Goal: Task Accomplishment & Management: Use online tool/utility

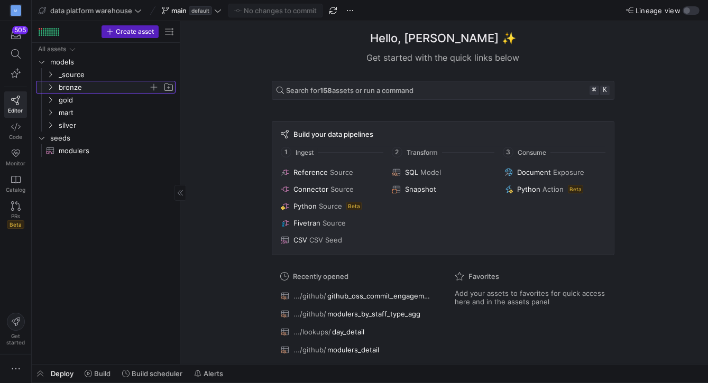
click at [50, 86] on icon "Press SPACE to select this row." at bounding box center [50, 87] width 7 height 6
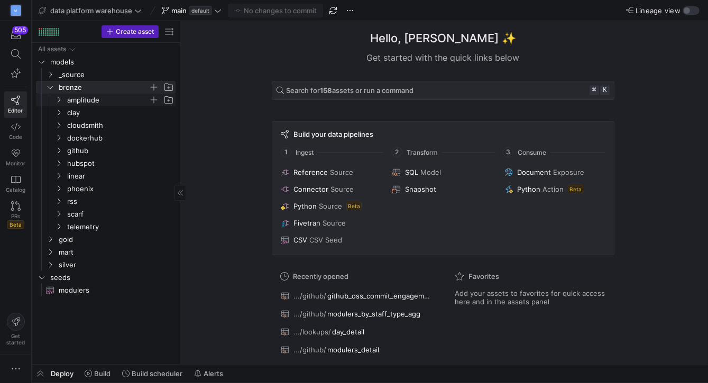
click at [58, 100] on icon "Press SPACE to select this row." at bounding box center [58, 100] width 7 height 6
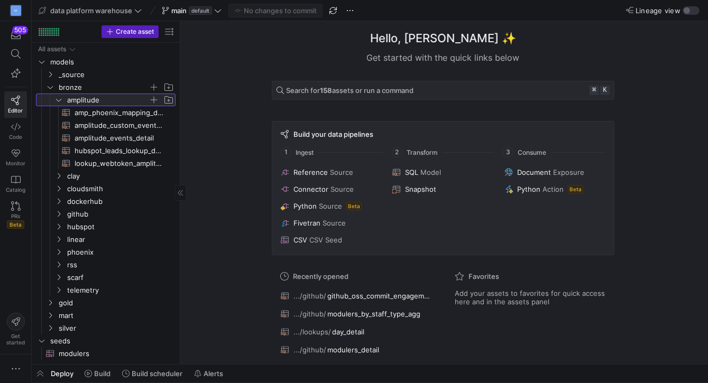
click at [58, 100] on icon at bounding box center [58, 100] width 7 height 6
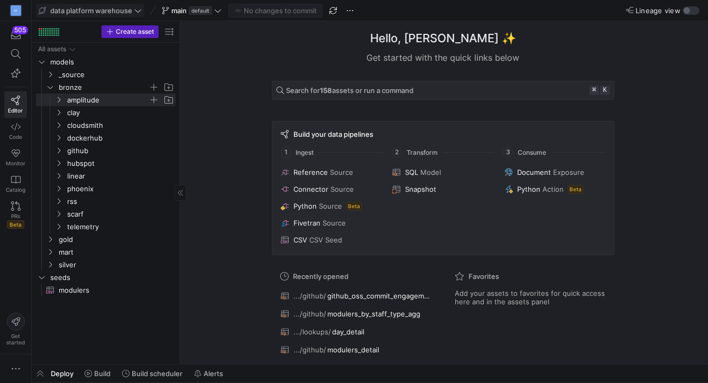
click at [140, 12] on icon at bounding box center [137, 10] width 7 height 7
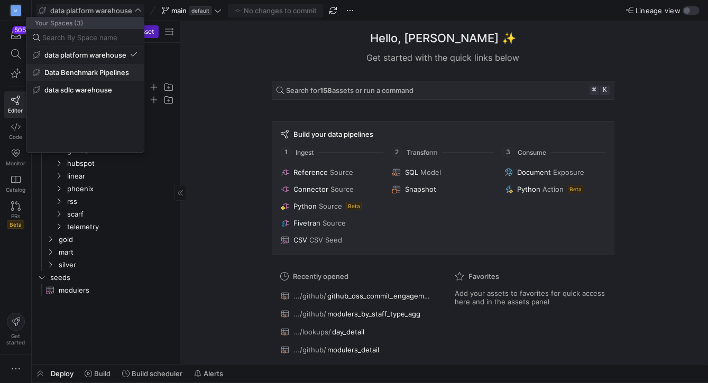
click at [119, 69] on span "Data Benchmark Pipelines" at bounding box center [86, 72] width 85 height 8
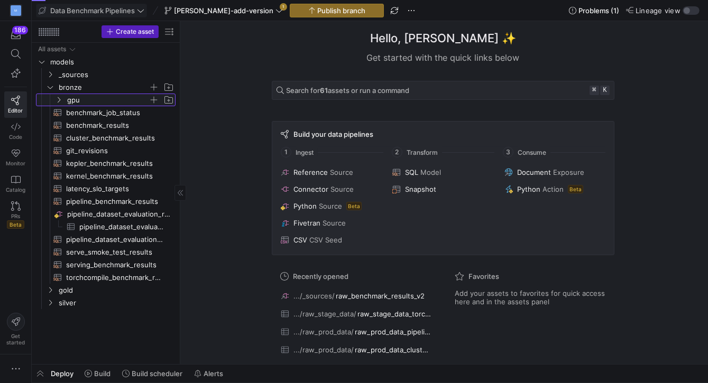
click at [59, 101] on icon "Press SPACE to select this row." at bounding box center [59, 100] width 3 height 6
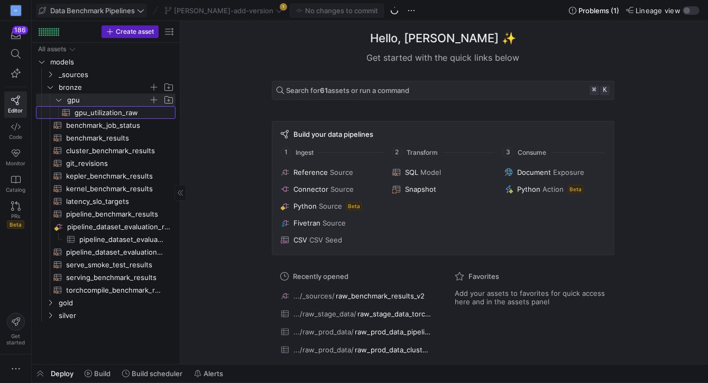
click at [89, 112] on span "gpu_utilization_raw​​​​​​​​​​" at bounding box center [119, 113] width 89 height 12
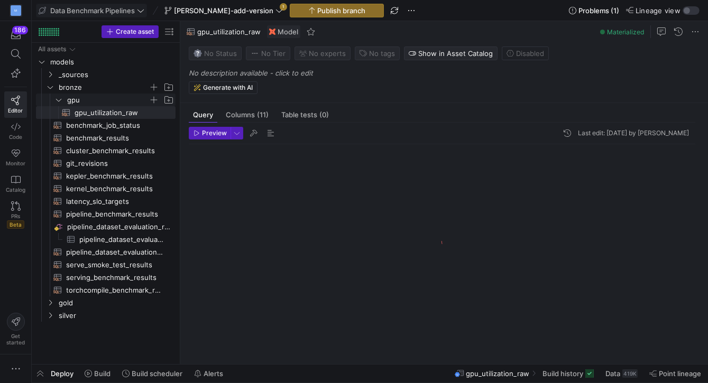
click at [57, 100] on icon "Press SPACE to select this row." at bounding box center [58, 100] width 7 height 6
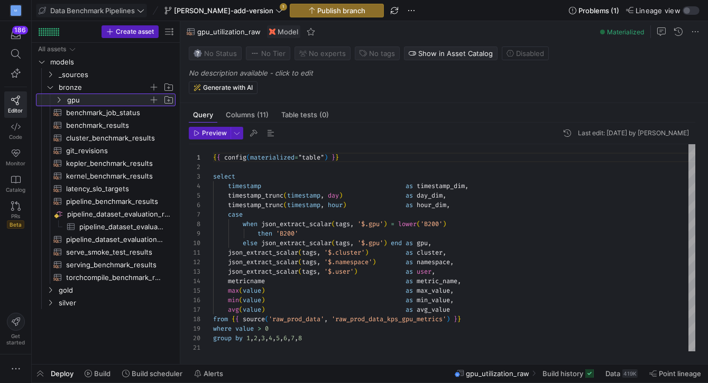
scroll to position [95, 0]
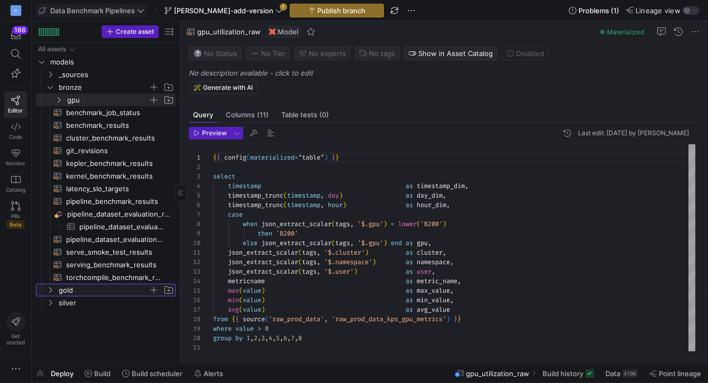
click at [51, 288] on icon "Press SPACE to select this row." at bounding box center [50, 290] width 7 height 6
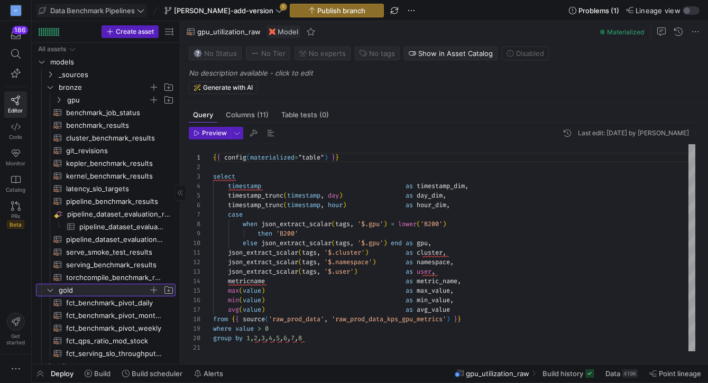
scroll to position [8, 0]
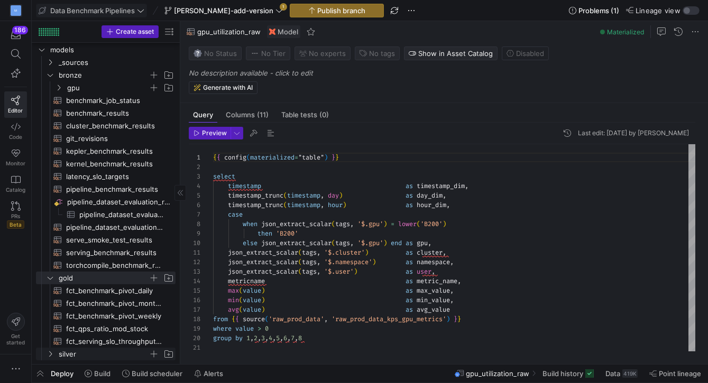
click at [51, 352] on icon "Press SPACE to select this row." at bounding box center [50, 354] width 7 height 6
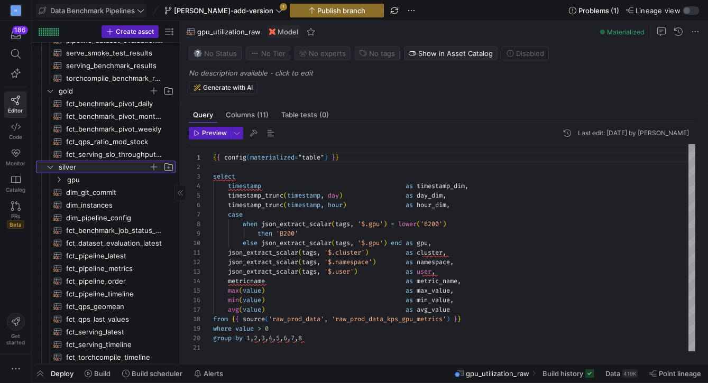
scroll to position [224, 0]
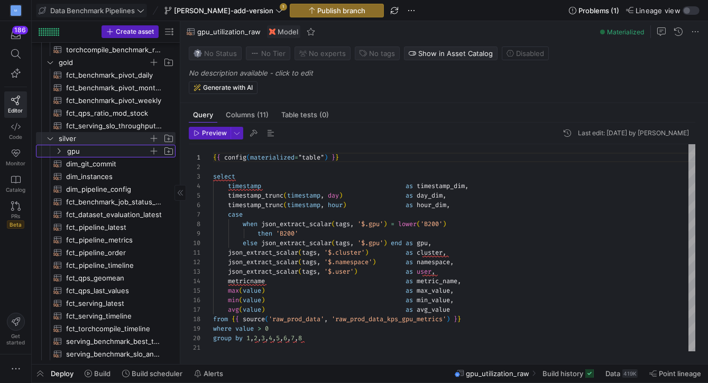
click at [58, 150] on icon "Press SPACE to select this row." at bounding box center [58, 151] width 7 height 6
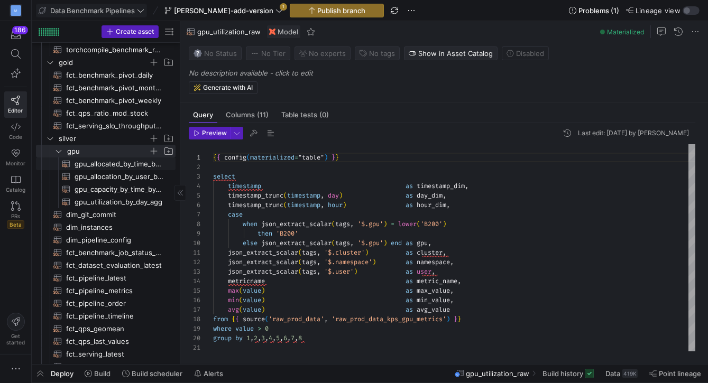
click at [87, 166] on span "gpu_allocated_by_time_by_namespace_agg​​​​​​​​​​" at bounding box center [119, 164] width 89 height 12
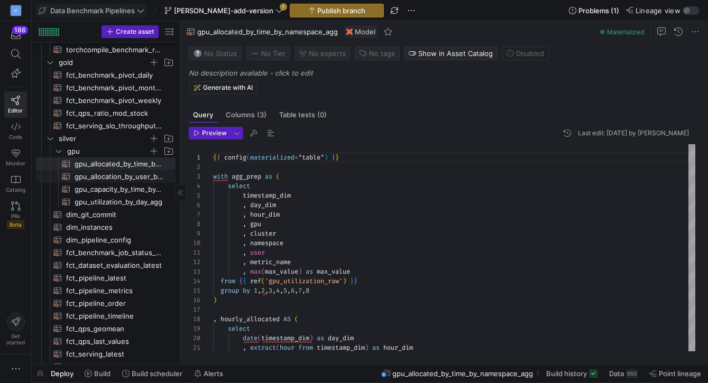
click at [127, 179] on span "gpu_allocation_by_user_by_day_agg​​​​​​​​​​" at bounding box center [119, 177] width 89 height 12
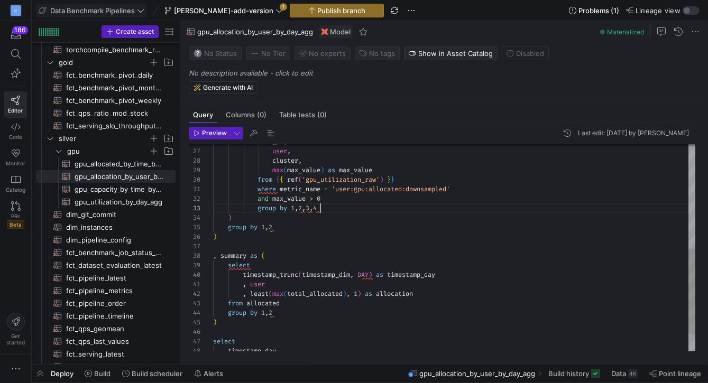
scroll to position [19, 106]
click at [382, 210] on div "user , cluster , max ( max_value ) as max_value from { { ref ( 'gpu_utilization…" at bounding box center [454, 142] width 483 height 503
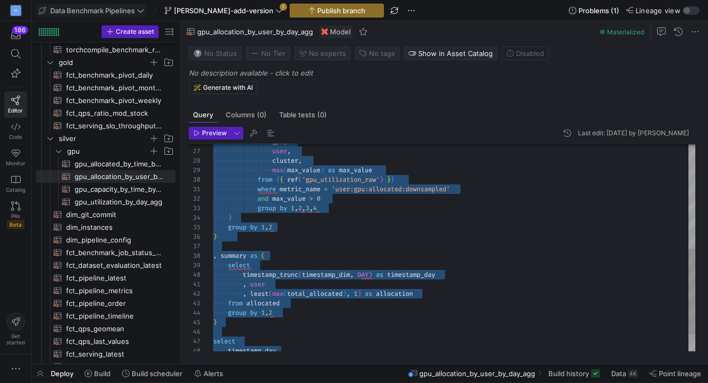
click at [359, 172] on div "user , cluster , max ( max_value ) as max_value from { { ref ( 'gpu_utilization…" at bounding box center [454, 142] width 483 height 503
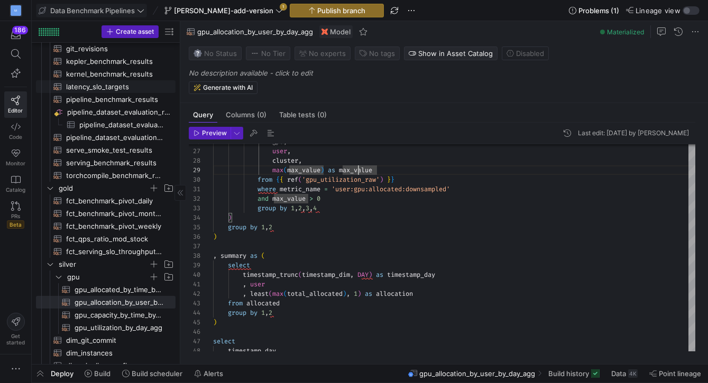
scroll to position [0, 0]
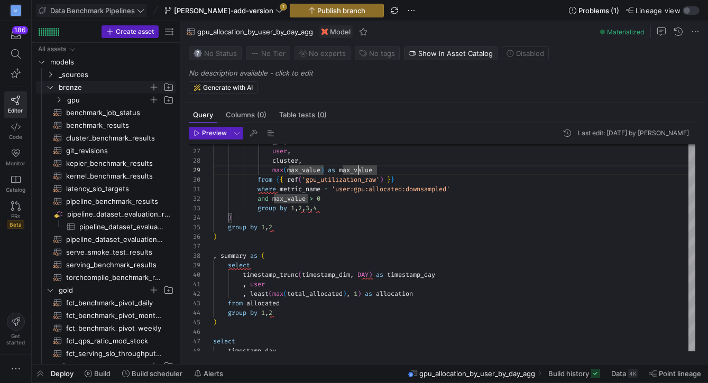
click at [47, 85] on icon "Press SPACE to select this row." at bounding box center [50, 87] width 7 height 6
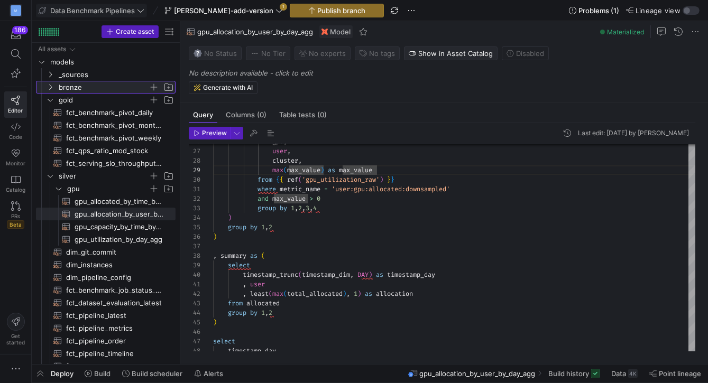
click at [47, 85] on icon at bounding box center [50, 87] width 7 height 6
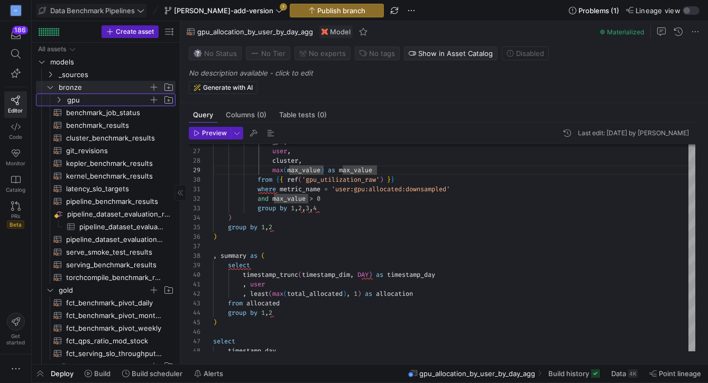
click at [62, 100] on icon "Press SPACE to select this row." at bounding box center [58, 100] width 7 height 6
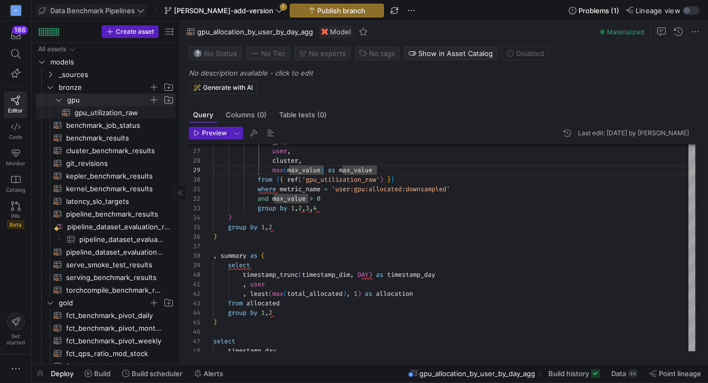
click at [99, 113] on span "gpu_utilization_raw​​​​​​​​​​" at bounding box center [119, 113] width 89 height 12
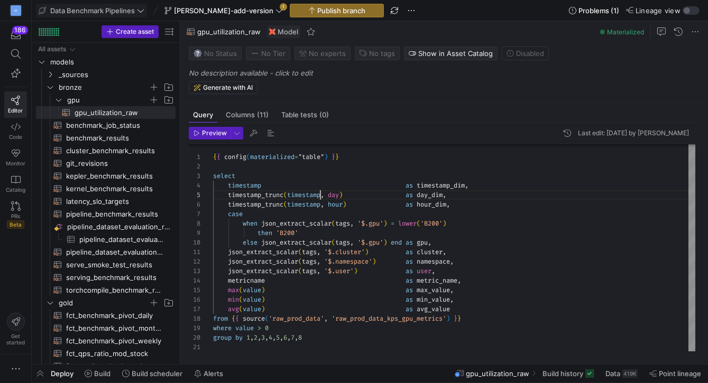
click at [318, 199] on div "{ { config ( materialized = "table" ) } } select timestamp as timestamp_dim , t…" at bounding box center [454, 248] width 483 height 208
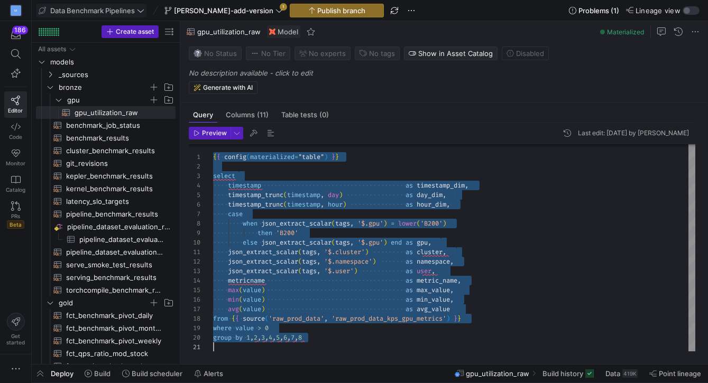
click at [291, 236] on div "{ { config ( materialized = "table" ) } } select timestamp as timestamp_dim , t…" at bounding box center [454, 248] width 483 height 208
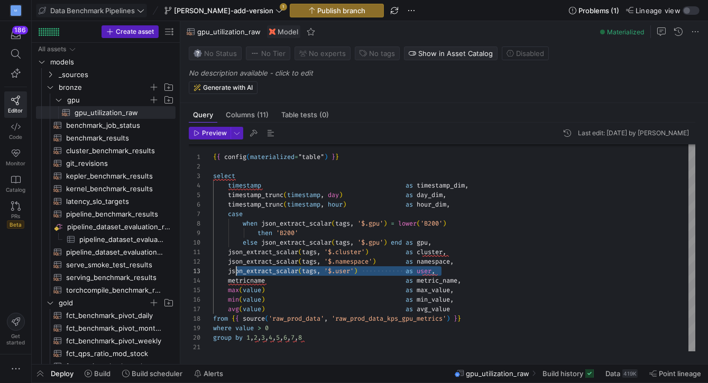
scroll to position [19, 0]
drag, startPoint x: 430, startPoint y: 270, endPoint x: 186, endPoint y: 273, distance: 244.8
click at [213, 273] on div "{ { config ( materialized = "table" ) } } select timestamp as timestamp_dim , t…" at bounding box center [454, 248] width 483 height 208
click at [227, 214] on div "{ { config ( materialized = "table" ) } } select timestamp as timestamp_dim , t…" at bounding box center [454, 248] width 483 height 208
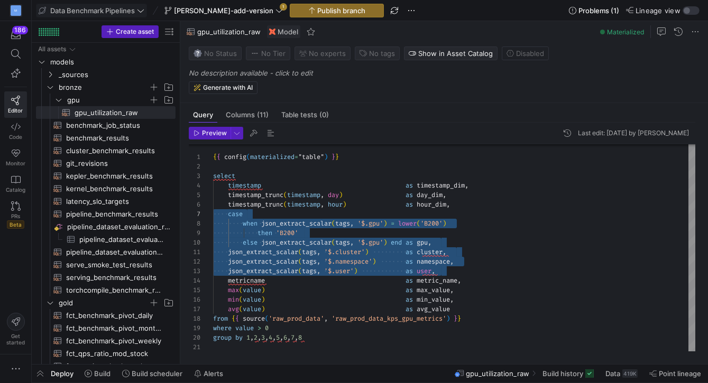
scroll to position [57, 243]
click at [470, 308] on div "{ { config ( materialized = "table" ) } } select timestamp as timestamp_dim , t…" at bounding box center [454, 248] width 483 height 208
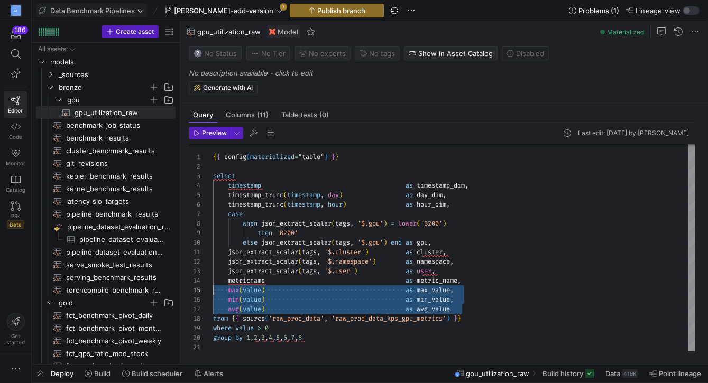
scroll to position [38, 0]
drag, startPoint x: 463, startPoint y: 307, endPoint x: 149, endPoint y: 291, distance: 315.0
click at [213, 291] on div "{ { config ( materialized = "table" ) } } select timestamp as timestamp_dim , t…" at bounding box center [454, 248] width 483 height 208
type textarea "{{ config(materialized="table") }} select timestamp as timestamp_dim, timestamp…"
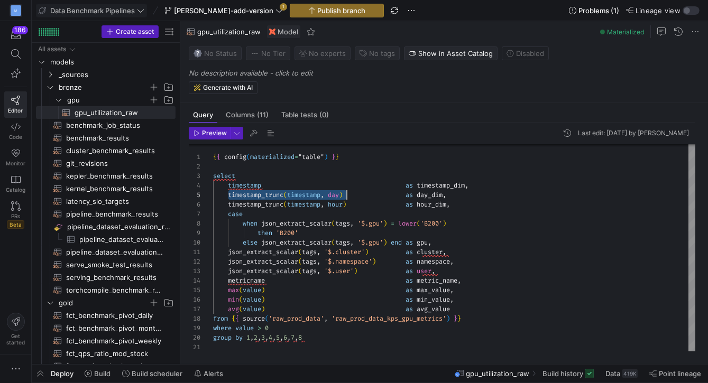
scroll to position [38, 137]
drag, startPoint x: 239, startPoint y: 193, endPoint x: 349, endPoint y: 196, distance: 110.5
click at [349, 196] on div "{ { config ( materialized = "table" ) } } select timestamp as timestamp_dim , t…" at bounding box center [454, 248] width 483 height 208
click at [275, 10] on icon at bounding box center [278, 10] width 7 height 7
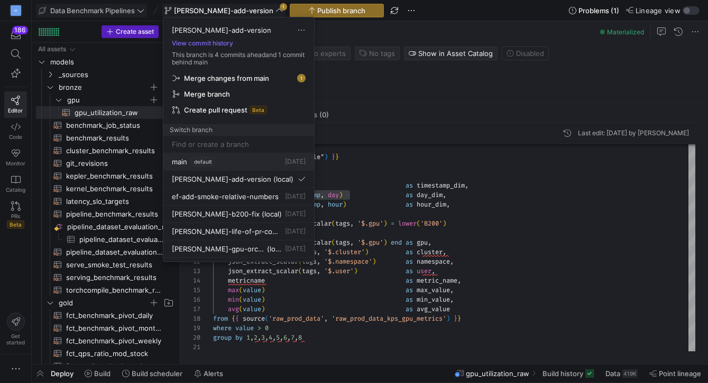
click at [179, 156] on button "main default 4 days ago" at bounding box center [238, 161] width 151 height 17
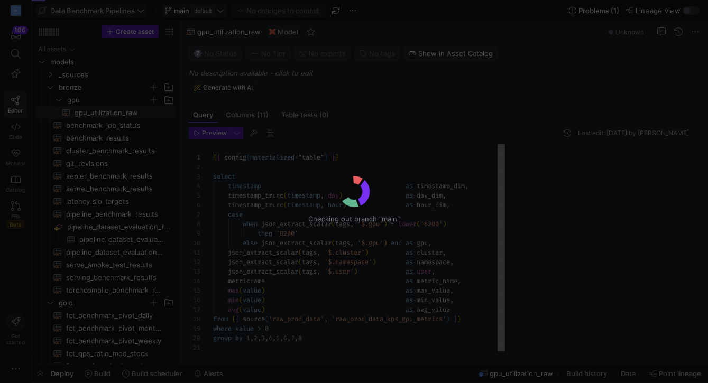
scroll to position [95, 0]
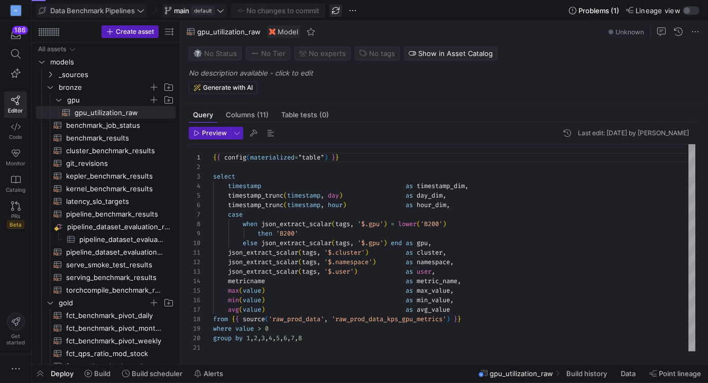
click at [342, 12] on span "button" at bounding box center [335, 10] width 13 height 13
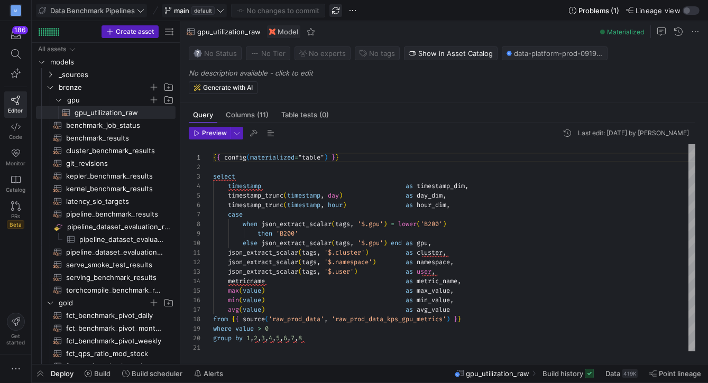
click at [333, 10] on span "button" at bounding box center [335, 10] width 13 height 13
click at [220, 13] on icon at bounding box center [220, 10] width 7 height 7
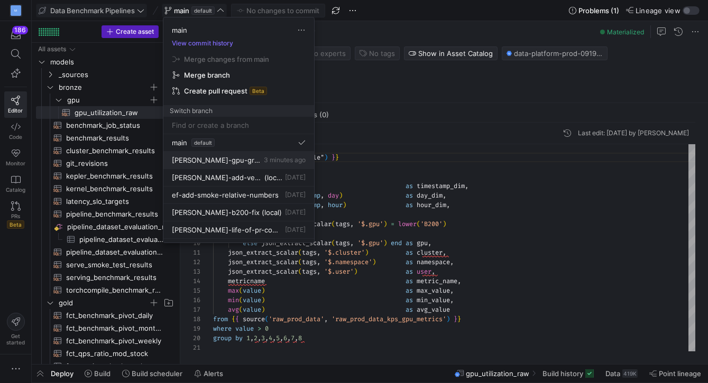
click at [210, 161] on span "[PERSON_NAME]-gpu-grafana-chart" at bounding box center [217, 160] width 90 height 8
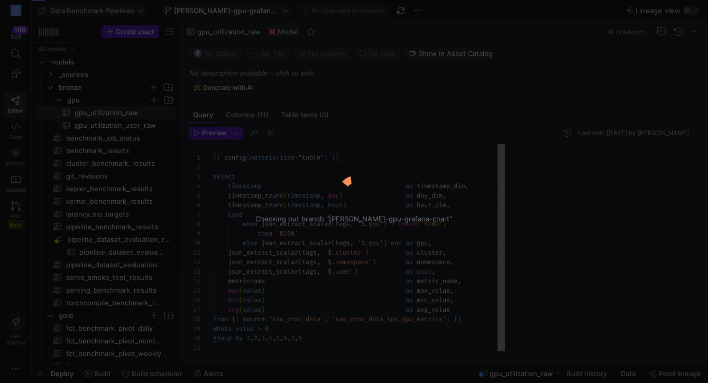
scroll to position [95, 0]
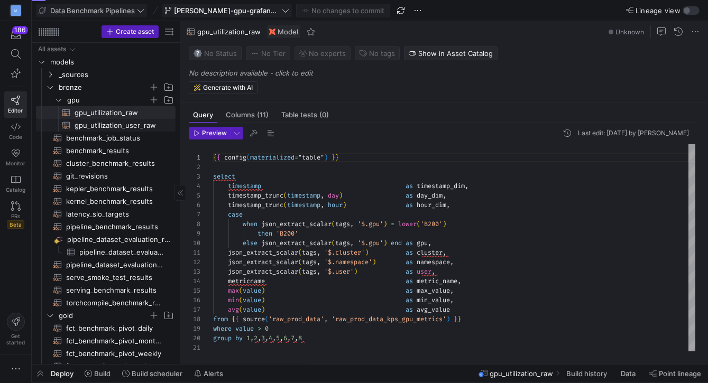
click at [112, 128] on span "gpu_utilization_user_raw​​​​​​​​​​" at bounding box center [119, 125] width 89 height 12
type textarea "select timestamp_trunc(timestamp, day) as day_dim , case when json_extract_scal…"
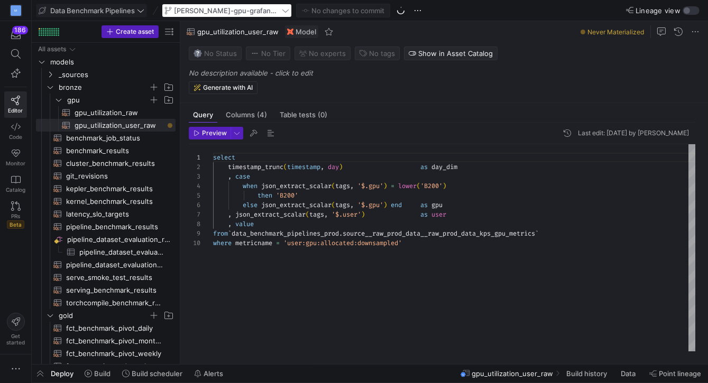
scroll to position [38, 87]
click at [320, 195] on div "select timestamp_trunc ( timestamp , day ) as day_dim , case when json_extract_…" at bounding box center [454, 248] width 483 height 208
click at [207, 135] on span "Preview" at bounding box center [214, 133] width 25 height 7
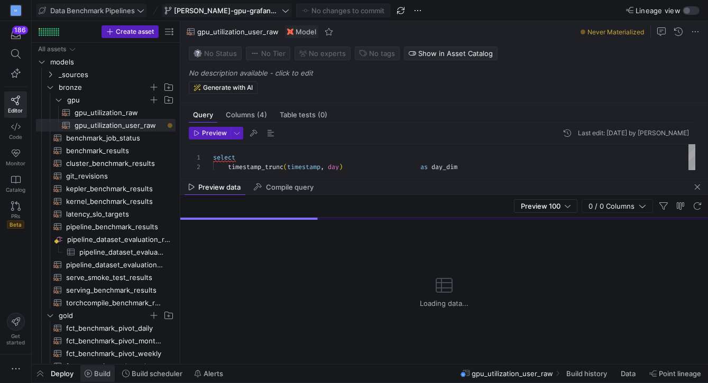
click at [93, 375] on span "Build" at bounding box center [98, 374] width 26 height 8
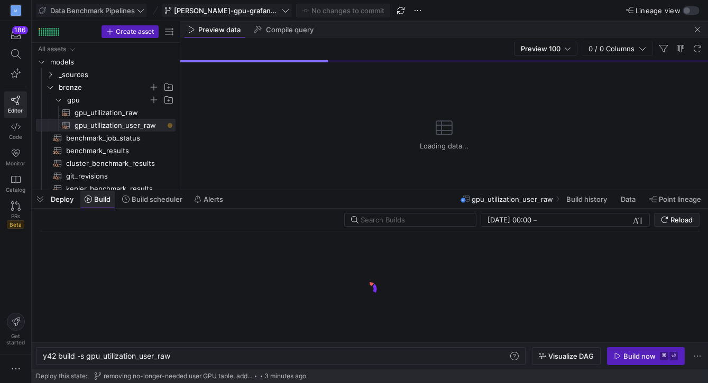
scroll to position [0, 128]
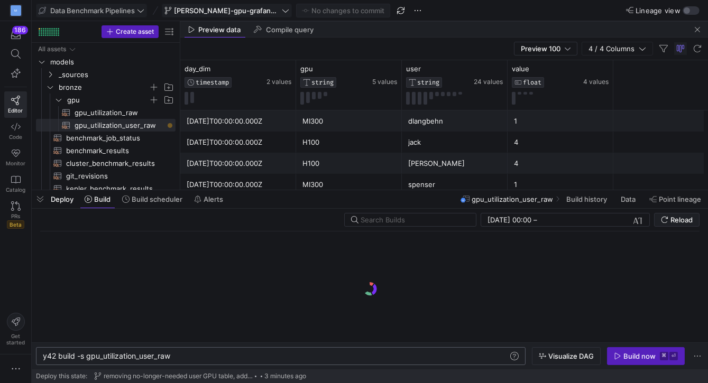
click at [209, 357] on div "y42 build -s gpu_utilization_user_raw" at bounding box center [276, 356] width 466 height 8
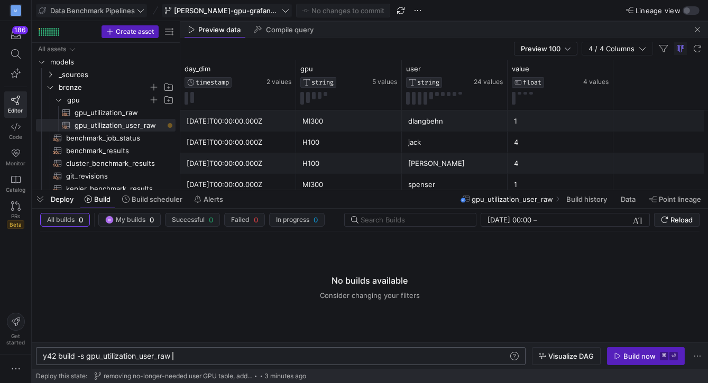
click at [87, 355] on div "y42 build -s gpu_utilization_user_raw" at bounding box center [276, 356] width 466 height 8
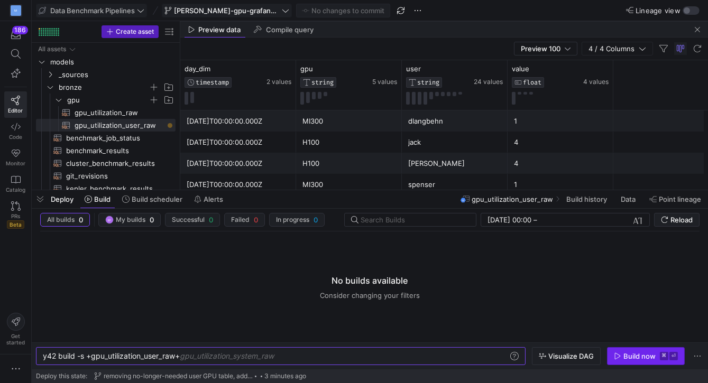
type textarea "y42 build -s +gpu_utilization_user_raw+"
click at [633, 355] on div "Build now" at bounding box center [639, 356] width 32 height 8
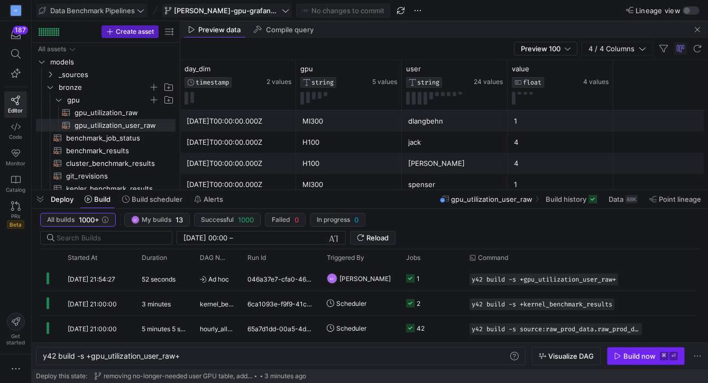
click at [629, 354] on div "Build now" at bounding box center [639, 356] width 32 height 8
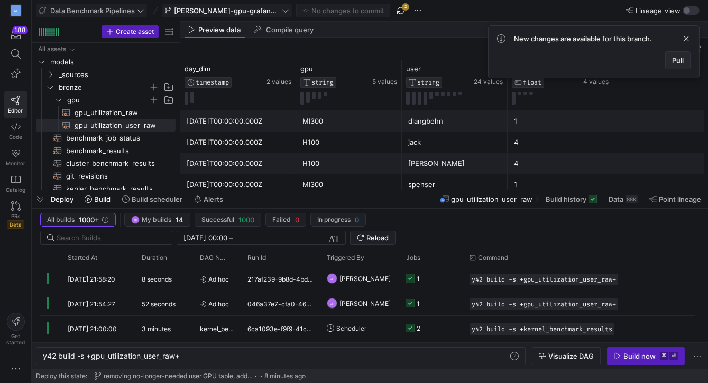
click at [684, 63] on span at bounding box center [678, 60] width 24 height 17
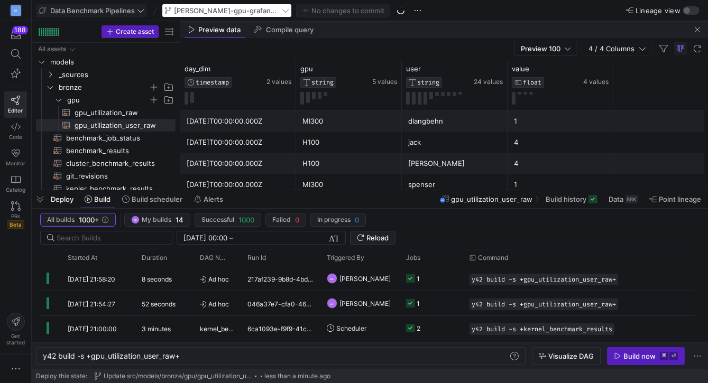
type textarea "select timestamp_trunc(timestamp, day) as day_dim -- Normalize all GPU types to…"
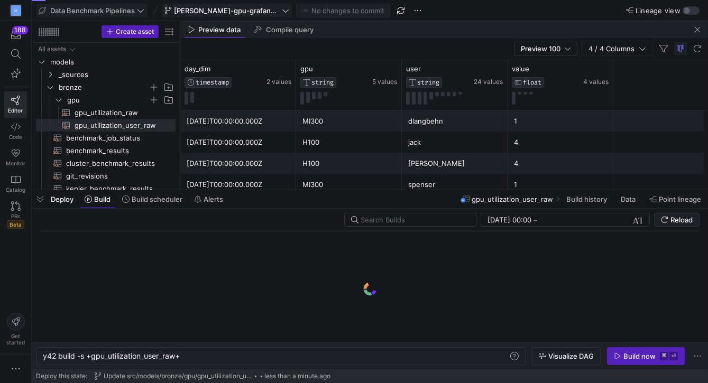
scroll to position [66, 0]
click at [298, 32] on span "Compile query" at bounding box center [290, 29] width 48 height 7
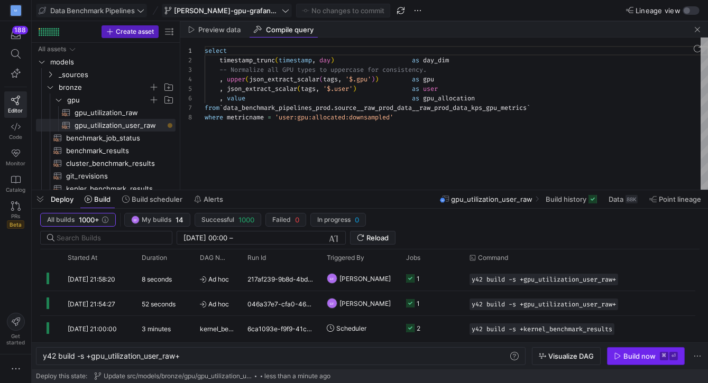
click at [628, 356] on div "Build now" at bounding box center [639, 356] width 32 height 8
click at [264, 5] on span at bounding box center [226, 10] width 129 height 13
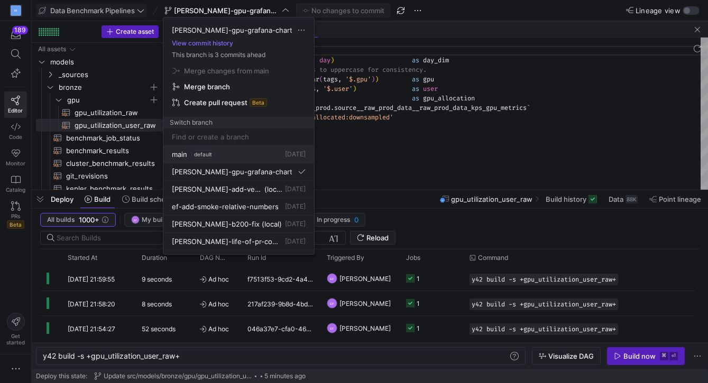
click at [181, 153] on span "main" at bounding box center [179, 154] width 15 height 8
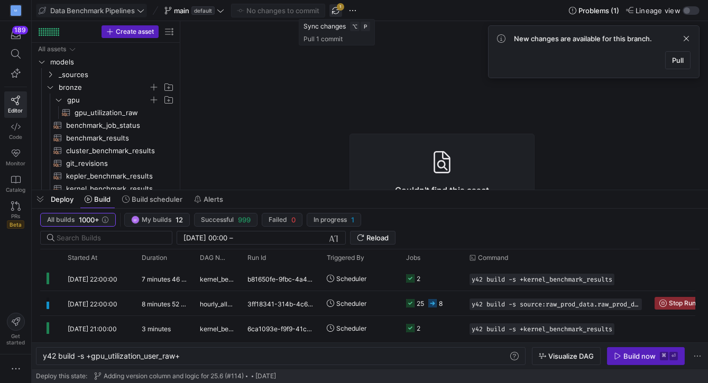
click at [338, 12] on span "button" at bounding box center [335, 10] width 13 height 13
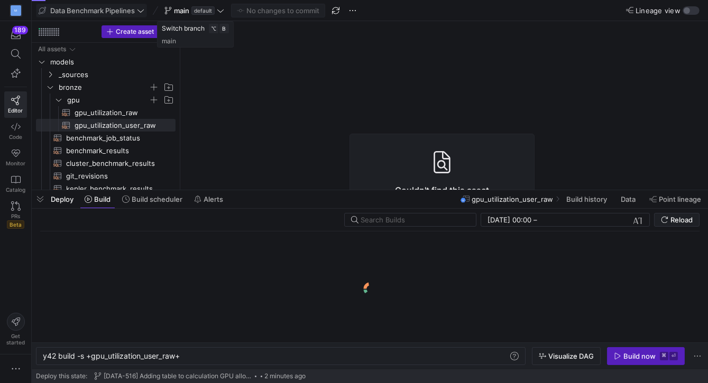
click at [222, 9] on icon at bounding box center [220, 10] width 7 height 7
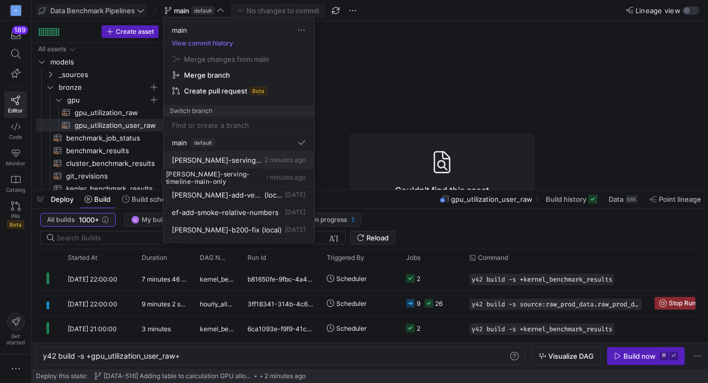
click at [220, 159] on span "[PERSON_NAME]-serving-timeline-main-only" at bounding box center [217, 160] width 90 height 8
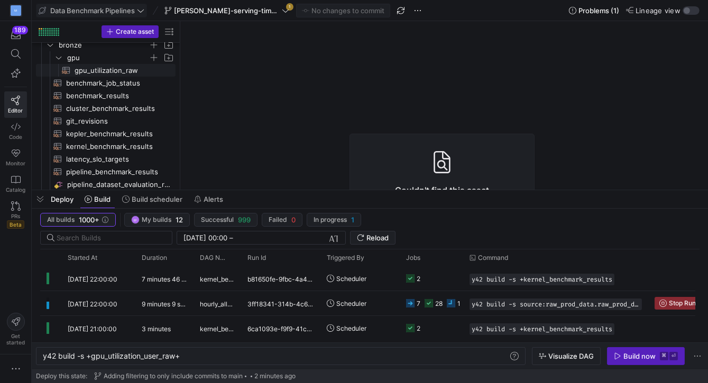
scroll to position [77, 0]
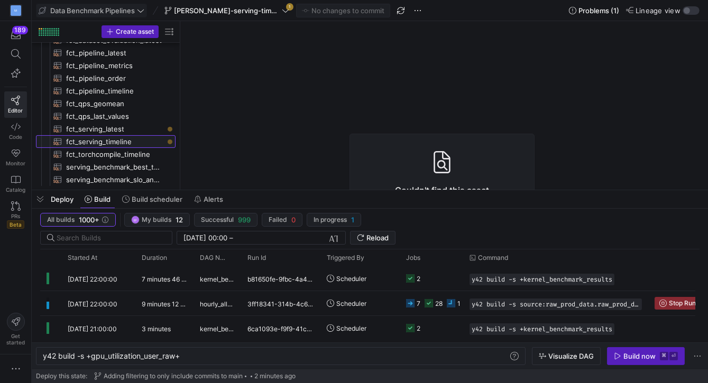
click at [130, 141] on span "fct_serving_timeline​​​​​​​​​​" at bounding box center [114, 142] width 97 height 12
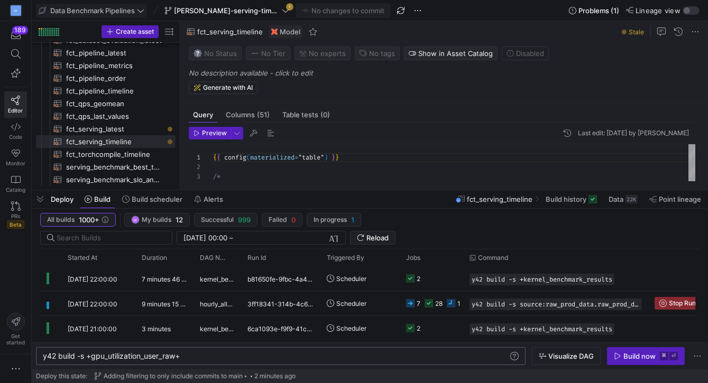
click at [114, 355] on div "y42 build -s +gpu_utilization_user_raw+" at bounding box center [276, 356] width 466 height 8
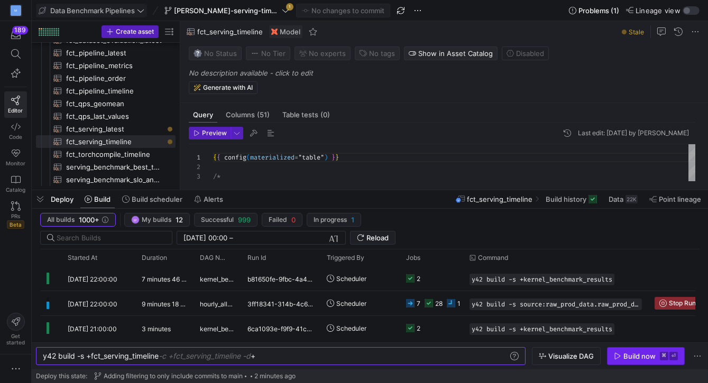
type textarea "y42 build -s +fct_serving_timeline+"
click at [612, 355] on span "button" at bounding box center [645, 356] width 77 height 17
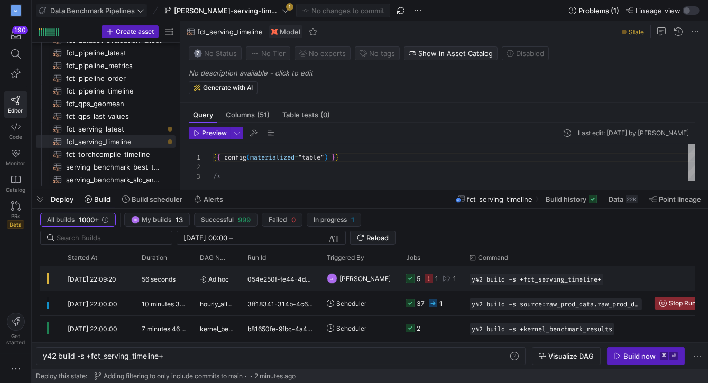
click at [430, 280] on icon "Press SPACE to select this row." at bounding box center [429, 278] width 8 height 8
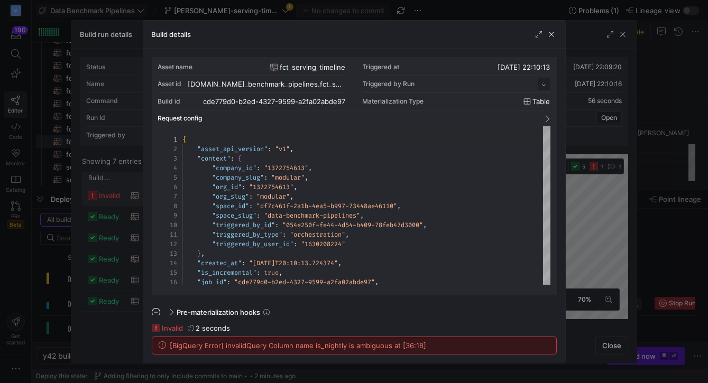
scroll to position [95, 0]
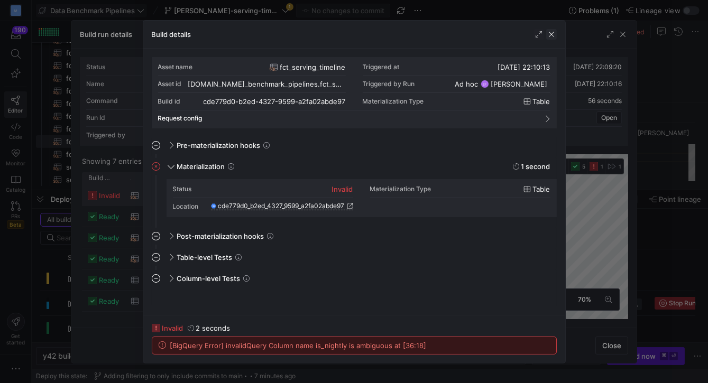
click at [552, 33] on span "button" at bounding box center [551, 34] width 11 height 11
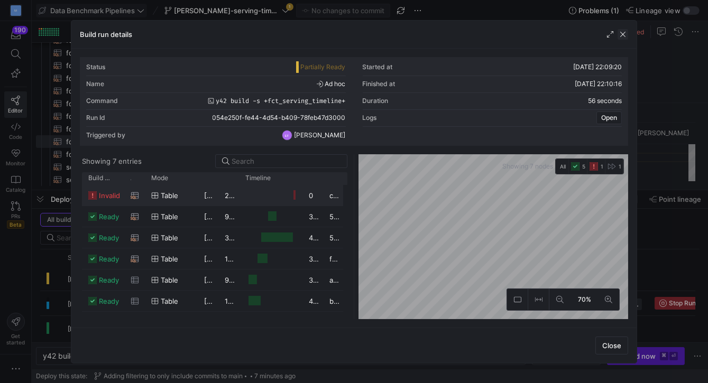
click at [625, 32] on span "button" at bounding box center [622, 34] width 11 height 11
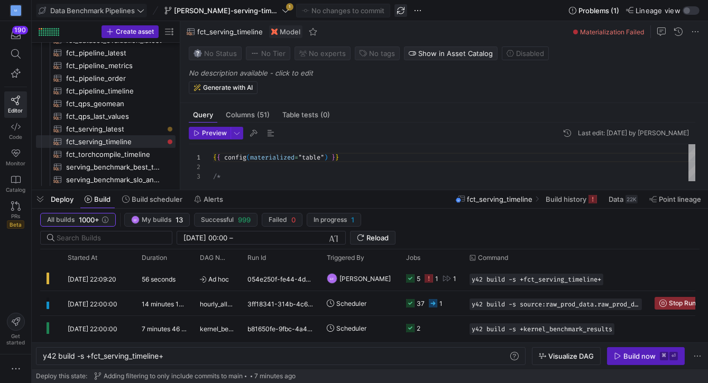
click at [401, 10] on span "button" at bounding box center [400, 10] width 13 height 13
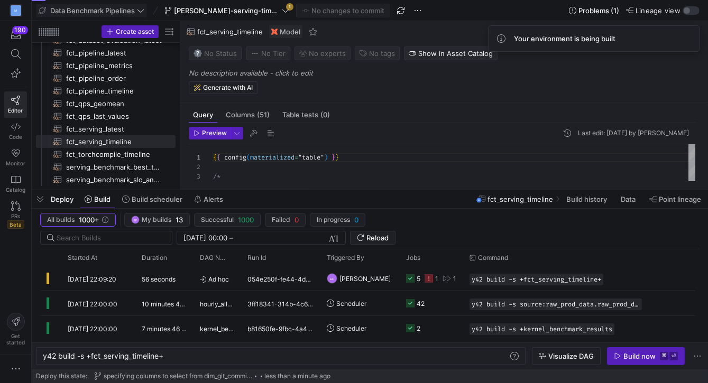
click at [283, 13] on icon at bounding box center [285, 10] width 7 height 7
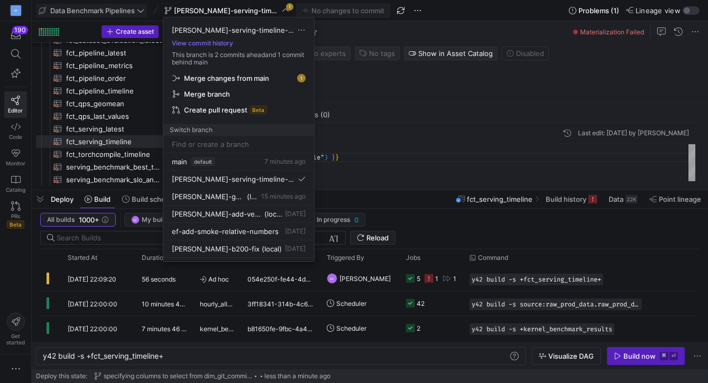
click at [268, 78] on span "Merge changes from main" at bounding box center [226, 78] width 85 height 8
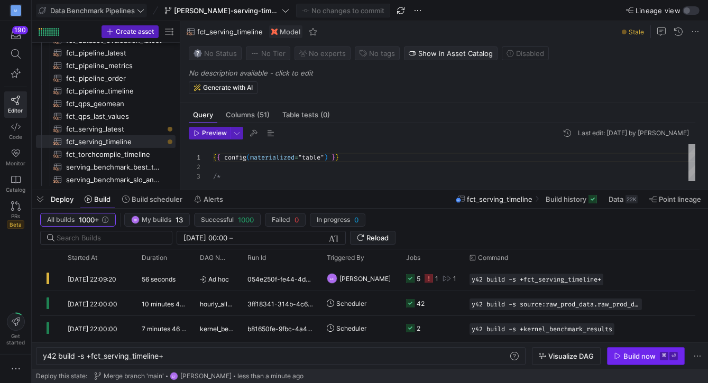
click at [624, 357] on div "Build now" at bounding box center [639, 356] width 32 height 8
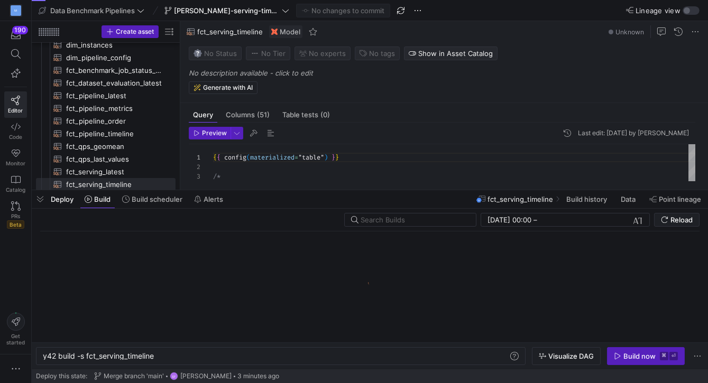
scroll to position [0, 113]
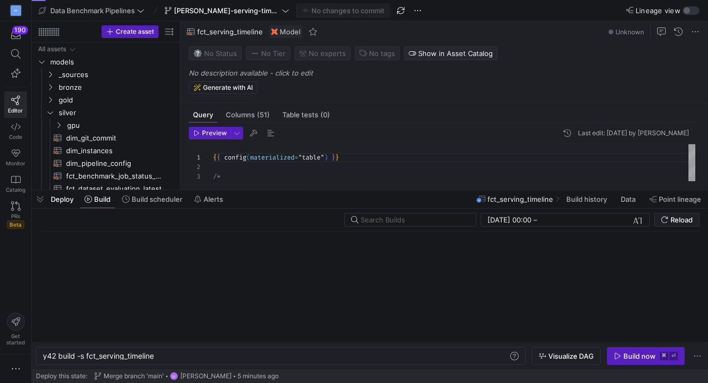
scroll to position [0, 113]
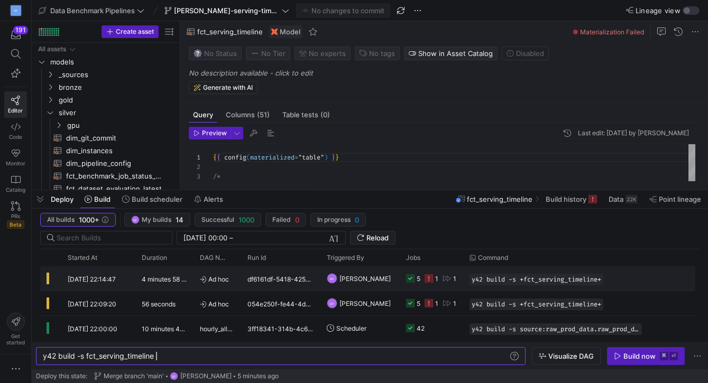
click at [456, 281] on y42-job-status-cell-renderer "5 1 1" at bounding box center [431, 278] width 51 height 23
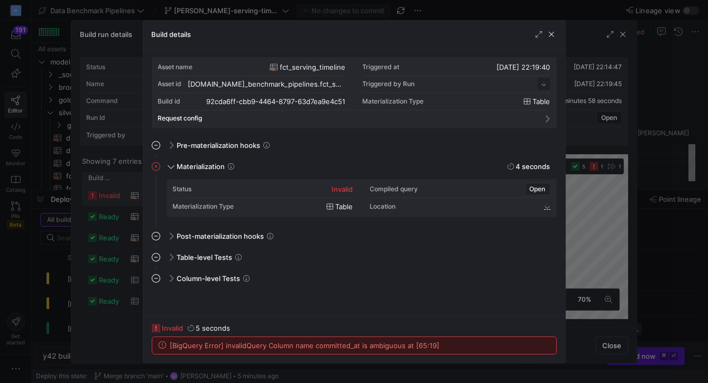
scroll to position [95, 0]
click at [552, 34] on span "button" at bounding box center [551, 34] width 11 height 11
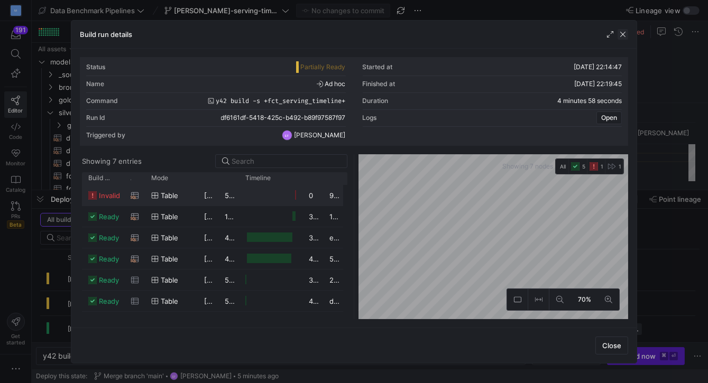
click at [621, 34] on span "button" at bounding box center [622, 34] width 11 height 11
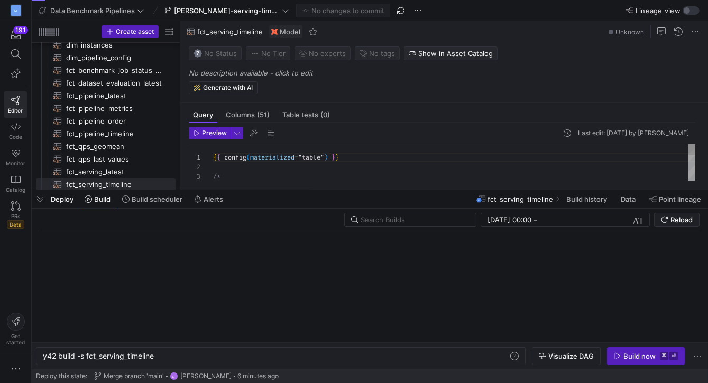
scroll to position [95, 0]
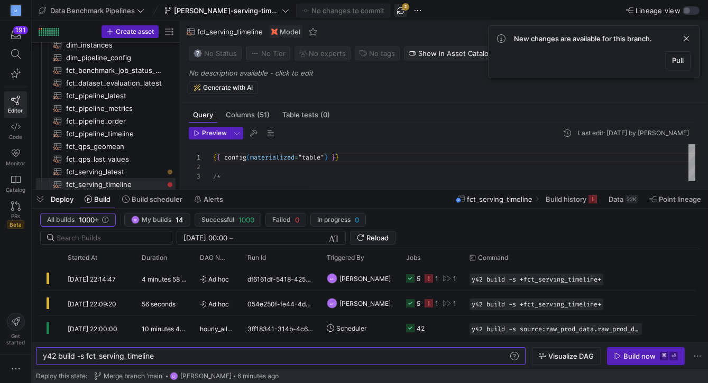
click at [399, 8] on span "button" at bounding box center [400, 10] width 13 height 13
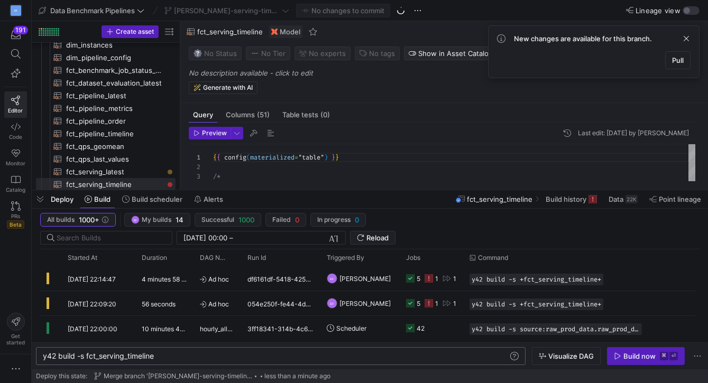
click at [180, 361] on div "y42 build -s fct_serving_timeline y42 build -s fct_serving_timeline" at bounding box center [281, 356] width 490 height 18
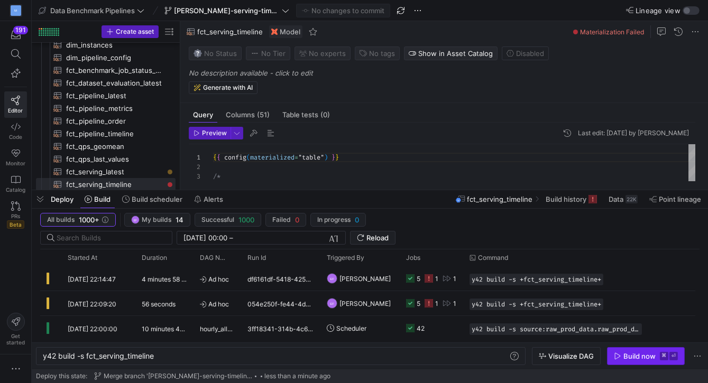
click at [626, 354] on div "Build now" at bounding box center [639, 356] width 32 height 8
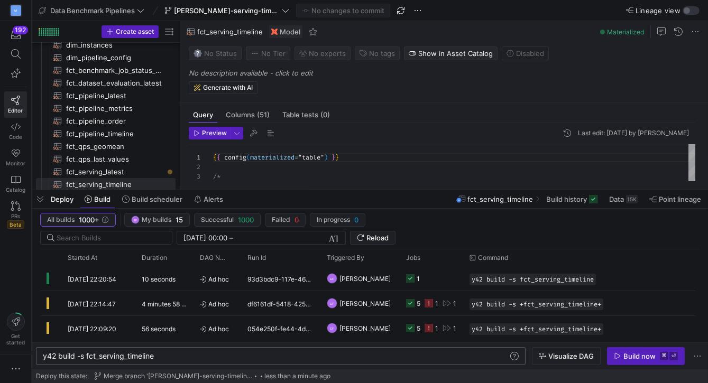
click at [175, 355] on div "y42 build -s fct_serving_timeline" at bounding box center [276, 356] width 466 height 8
type textarea "y42 build -s fct_serving_timeline+"
click at [633, 357] on div "Build now" at bounding box center [639, 356] width 32 height 8
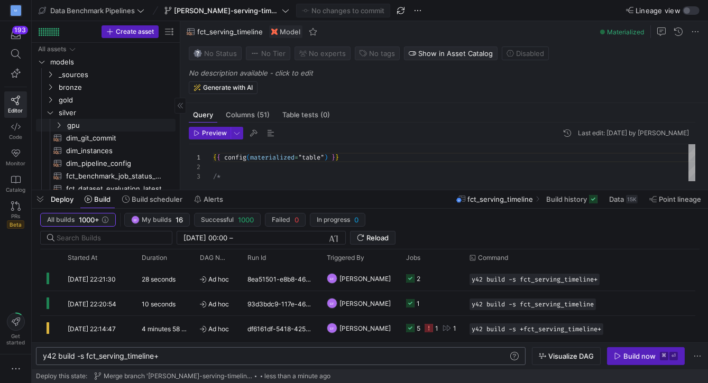
scroll to position [0, 0]
click at [287, 10] on icon at bounding box center [285, 10] width 7 height 7
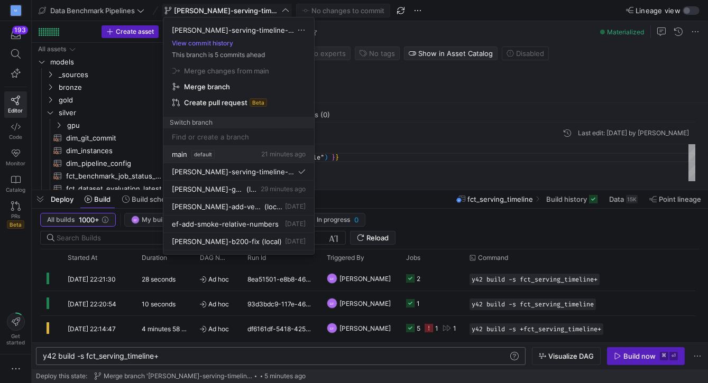
click at [179, 157] on span "main" at bounding box center [179, 154] width 15 height 8
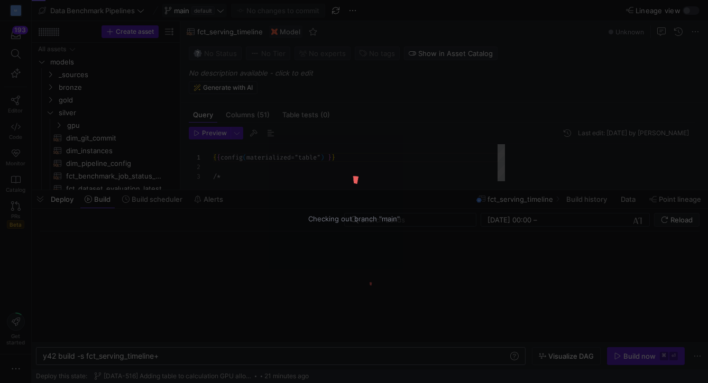
scroll to position [95, 0]
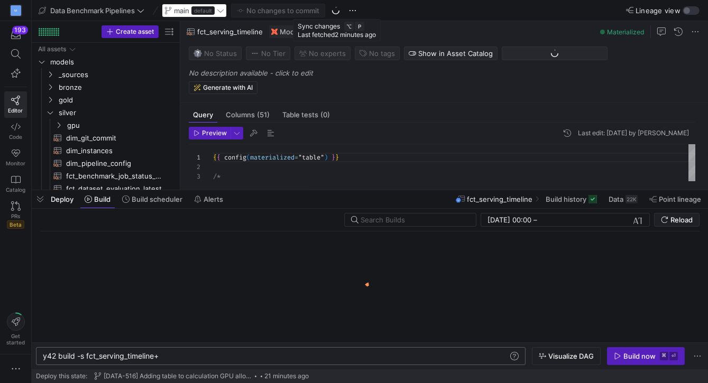
click at [336, 11] on circle at bounding box center [335, 10] width 7 height 7
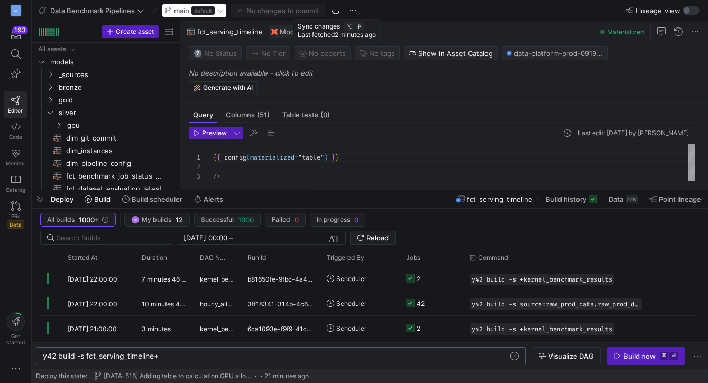
click at [336, 11] on circle at bounding box center [335, 10] width 8 height 8
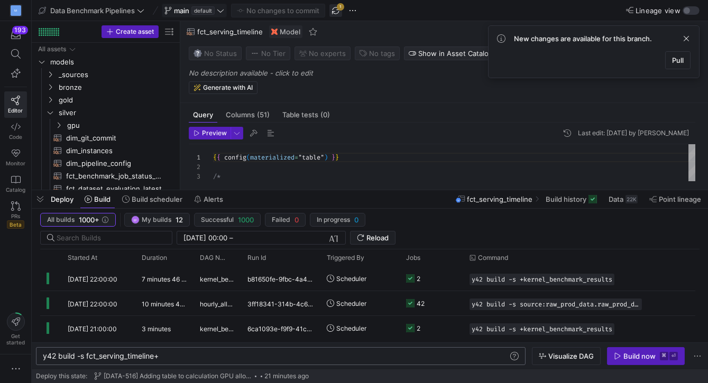
click at [335, 10] on span "button" at bounding box center [335, 10] width 13 height 13
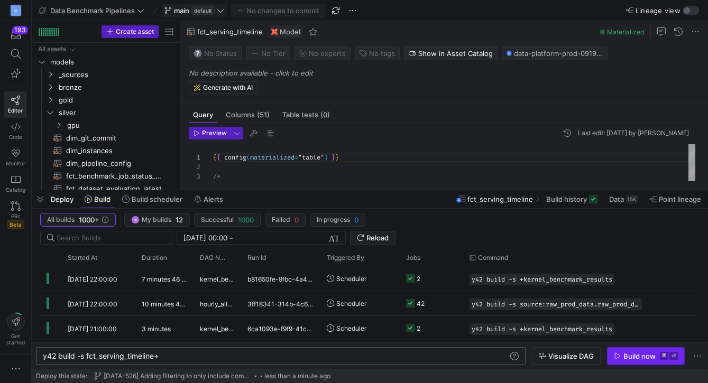
click at [625, 358] on div "Build now" at bounding box center [639, 356] width 32 height 8
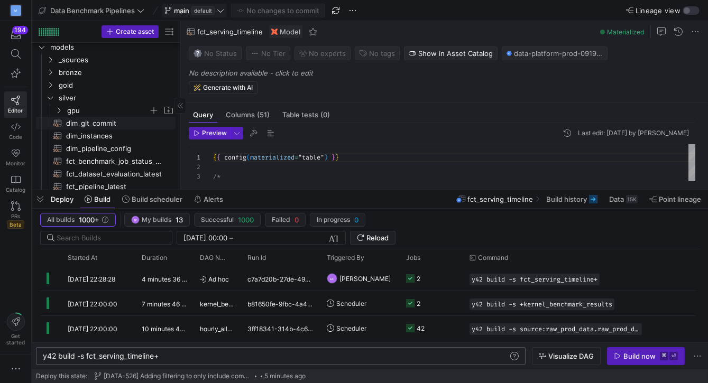
scroll to position [17, 0]
click at [59, 108] on icon "Press SPACE to select this row." at bounding box center [58, 108] width 7 height 6
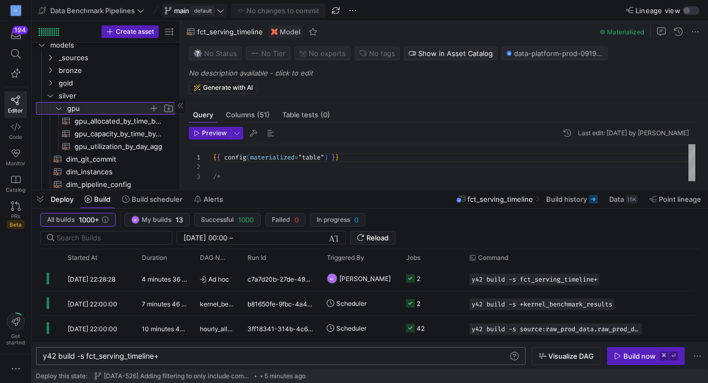
scroll to position [0, 0]
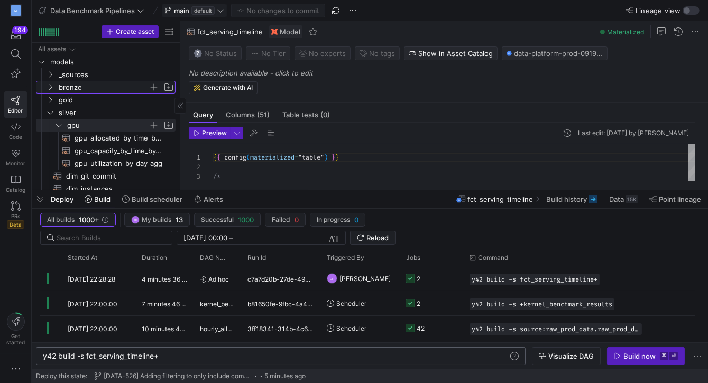
click at [51, 86] on icon "Press SPACE to select this row." at bounding box center [50, 87] width 7 height 6
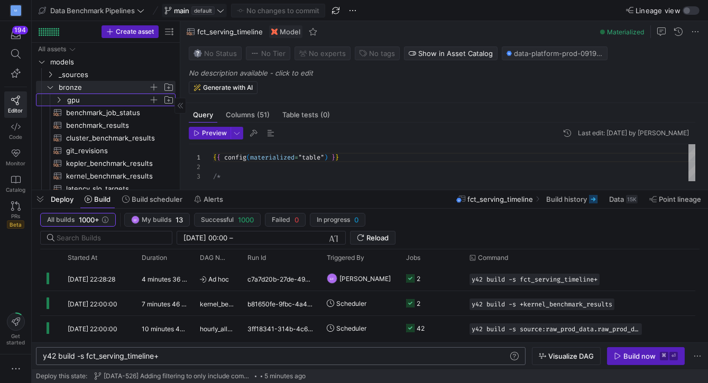
click at [54, 96] on y42-icon "Press SPACE to select this row." at bounding box center [58, 100] width 8 height 8
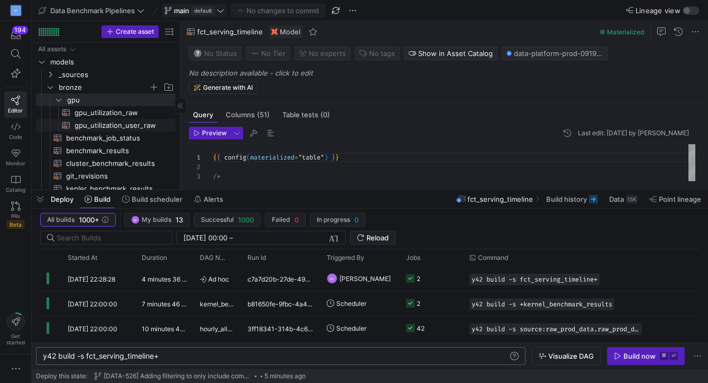
click at [134, 125] on span "gpu_utilization_user_raw​​​​​​​​​​" at bounding box center [119, 125] width 89 height 12
type textarea "select timestamp_trunc(timestamp, day) as day_dim -- Normalize all GPU types to…"
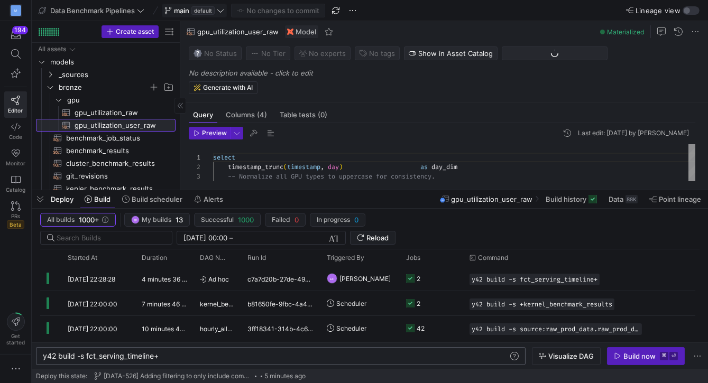
scroll to position [66, 0]
